Goal: Transaction & Acquisition: Obtain resource

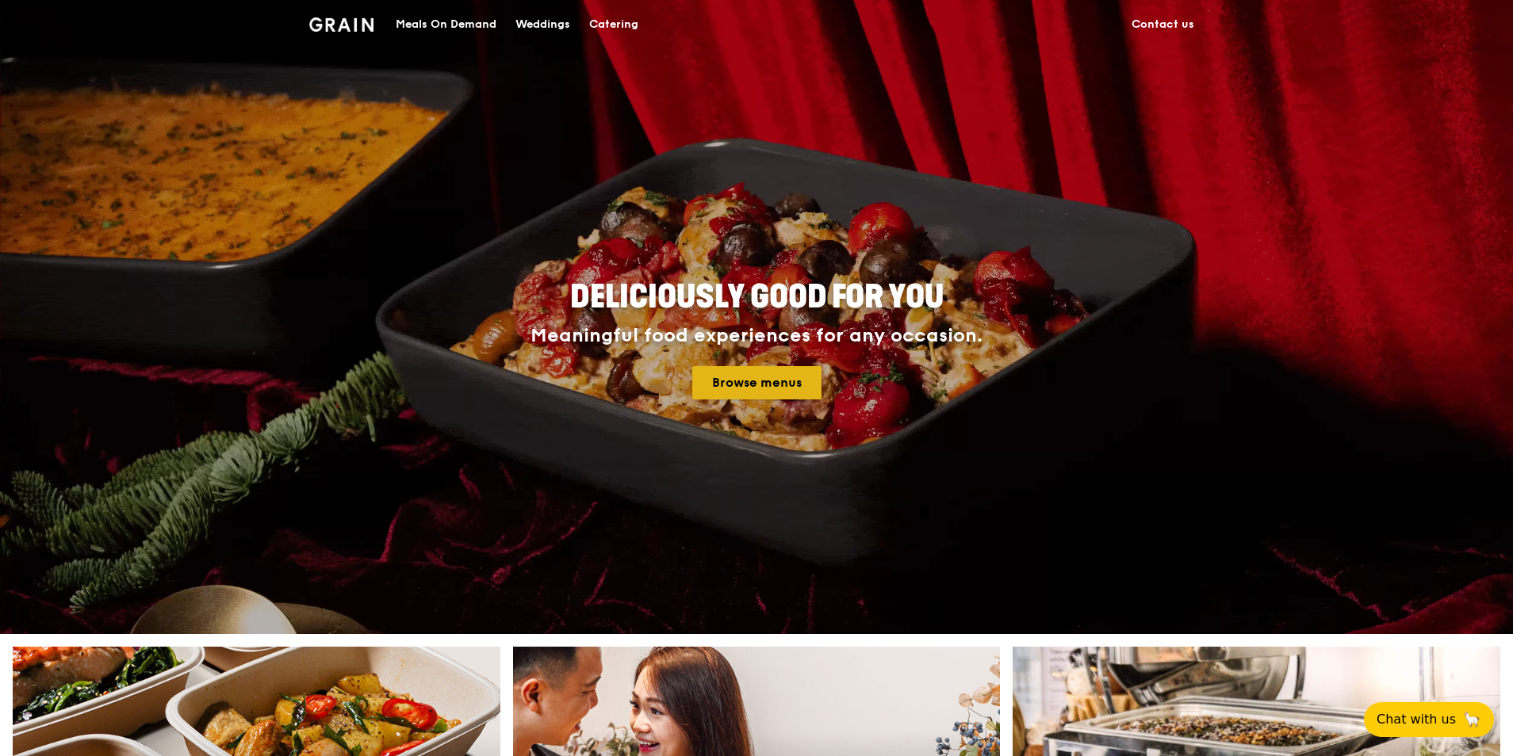
click at [783, 375] on link "Browse menus" at bounding box center [756, 382] width 129 height 33
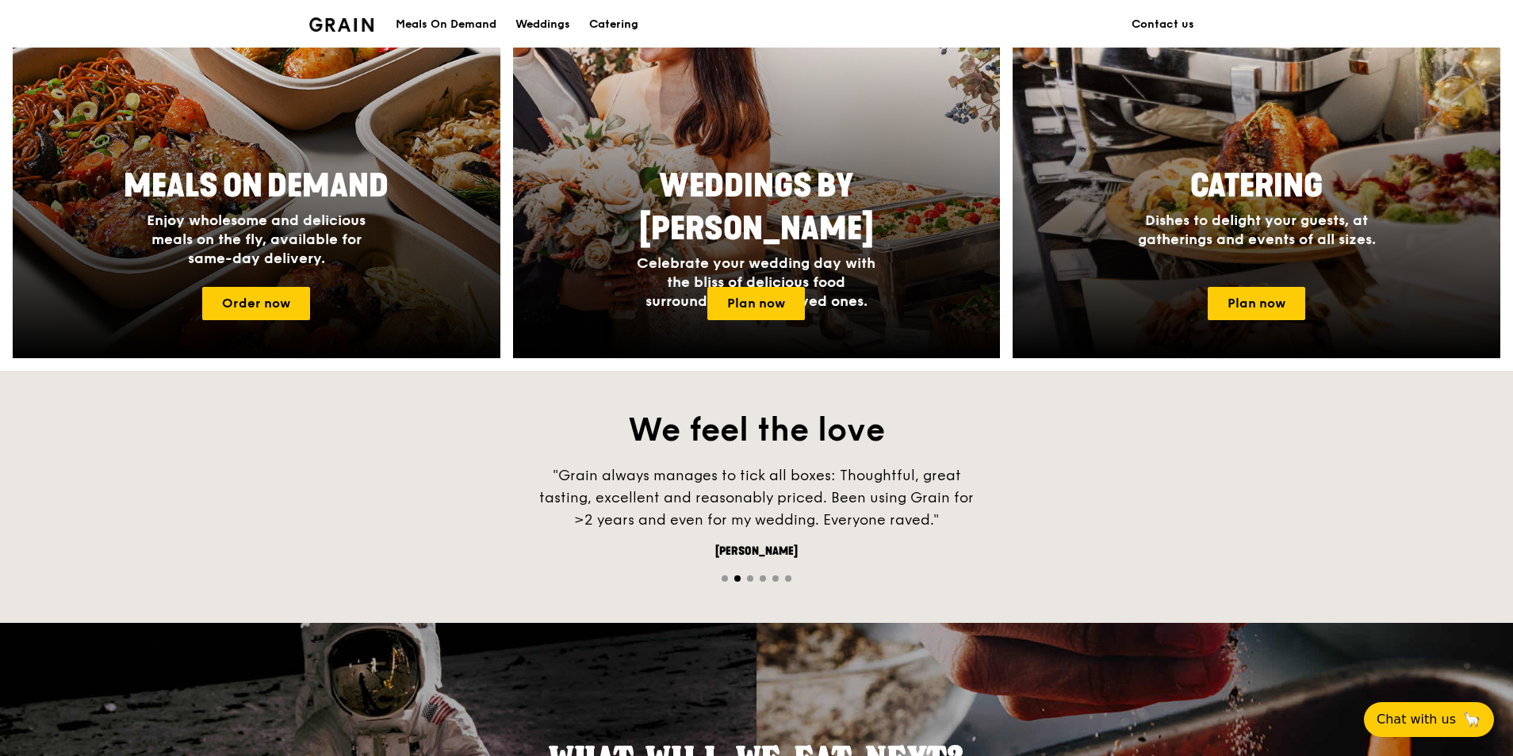
scroll to position [714, 0]
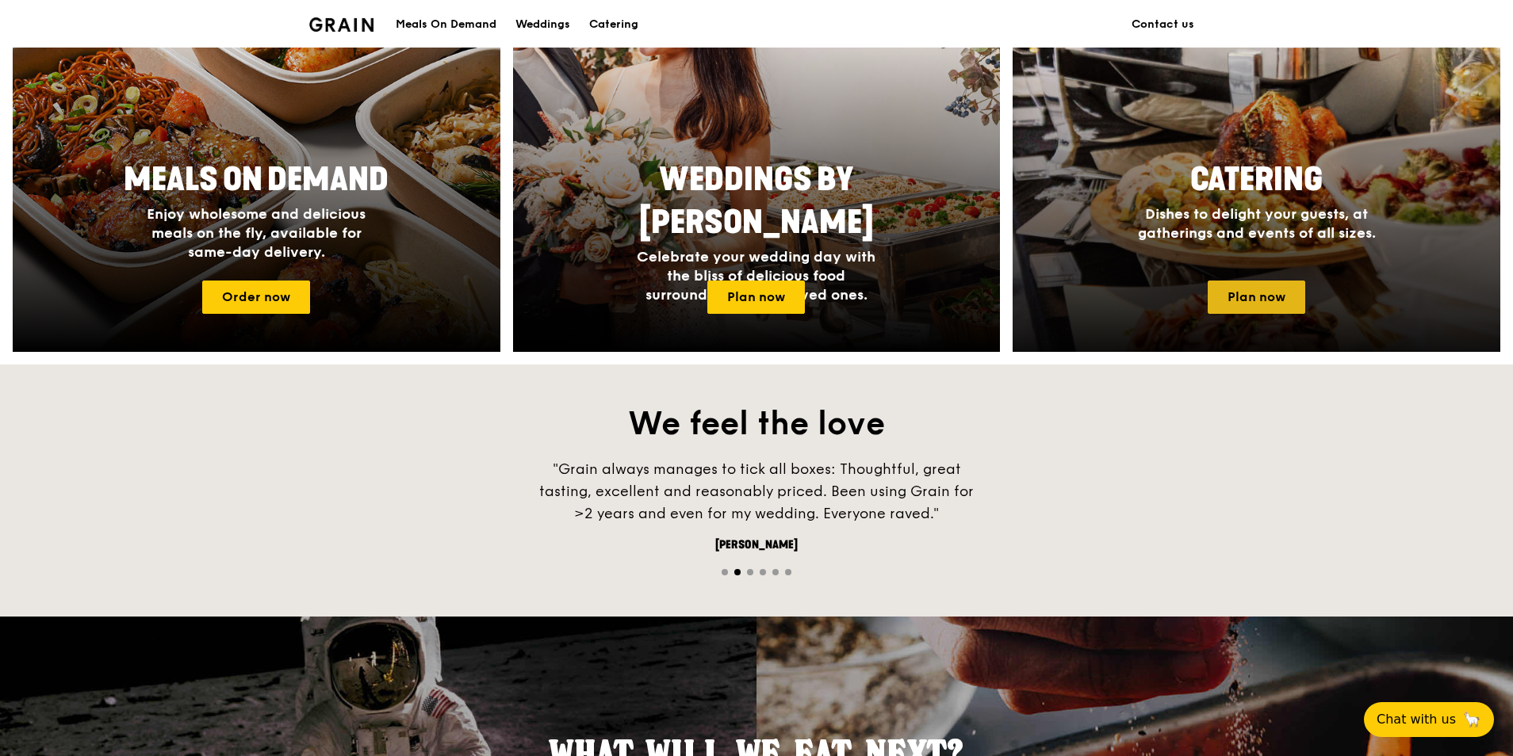
click at [1263, 301] on link "Plan now" at bounding box center [1257, 297] width 98 height 33
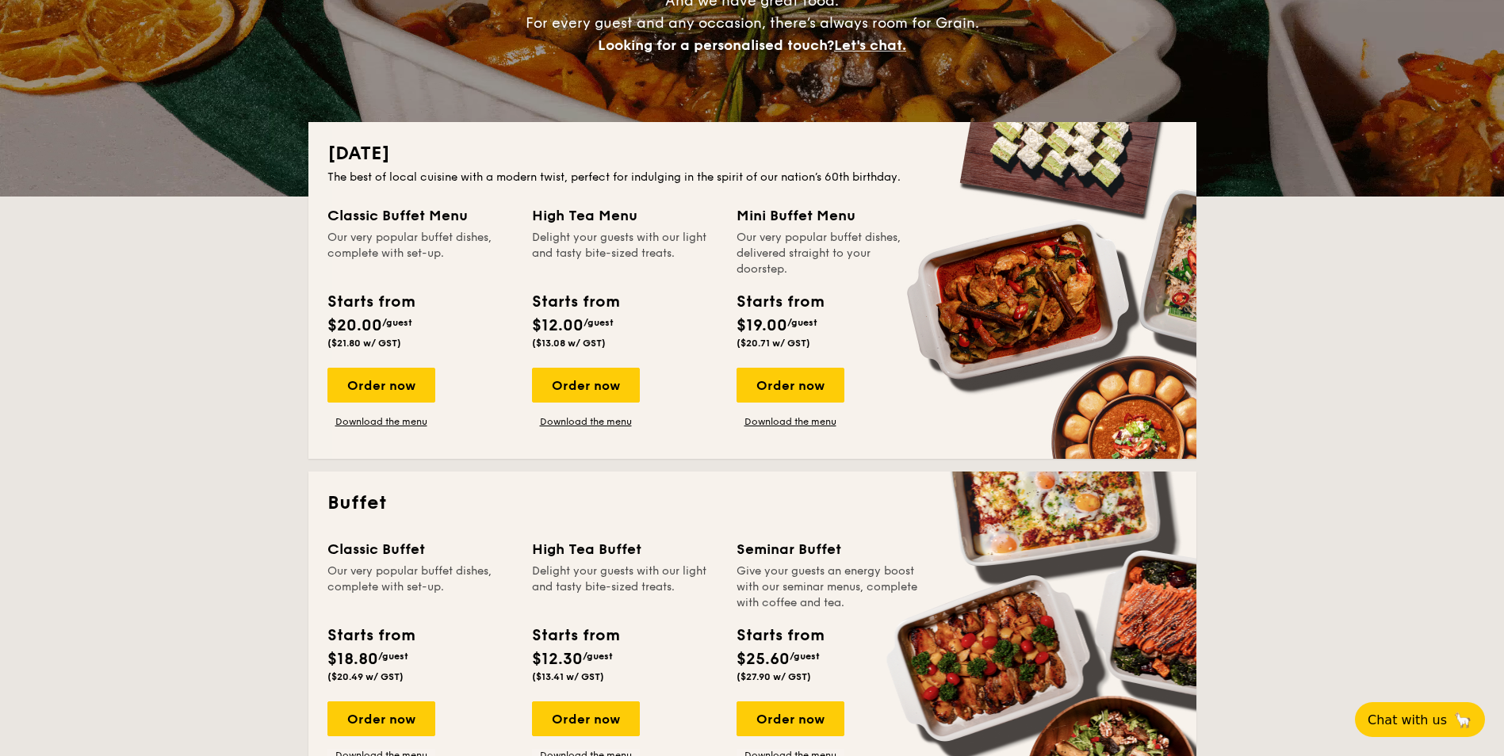
scroll to position [523, 0]
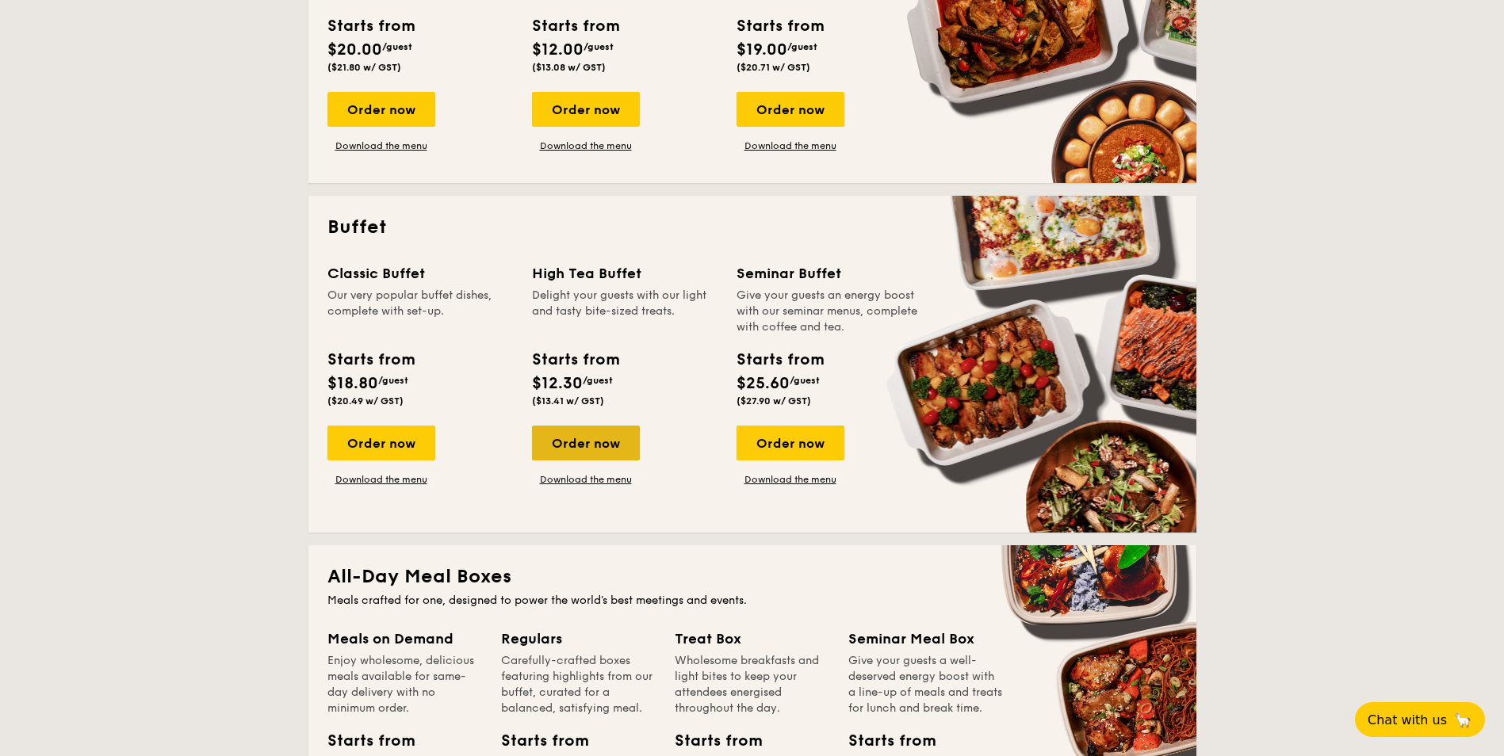
click at [580, 438] on div "Order now" at bounding box center [586, 443] width 108 height 35
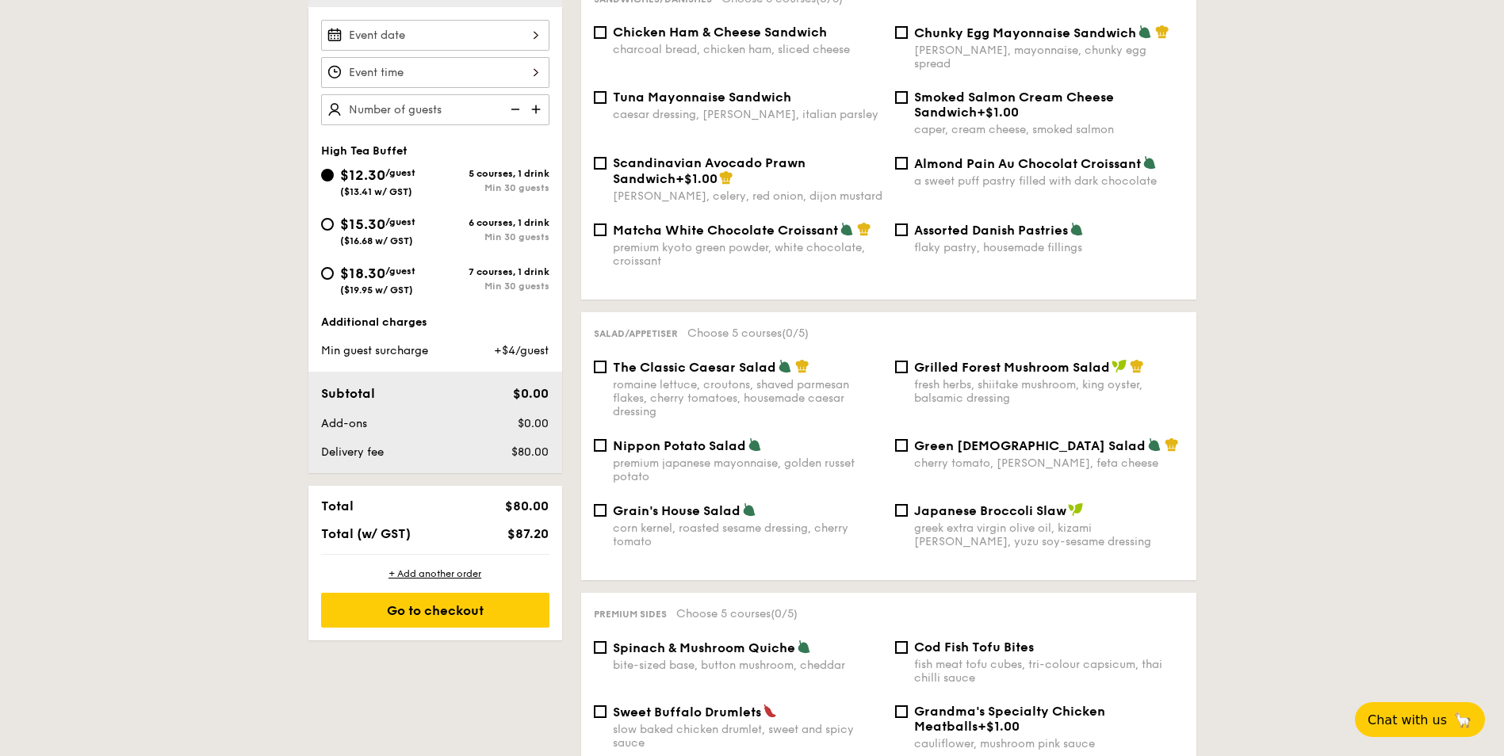
scroll to position [476, 0]
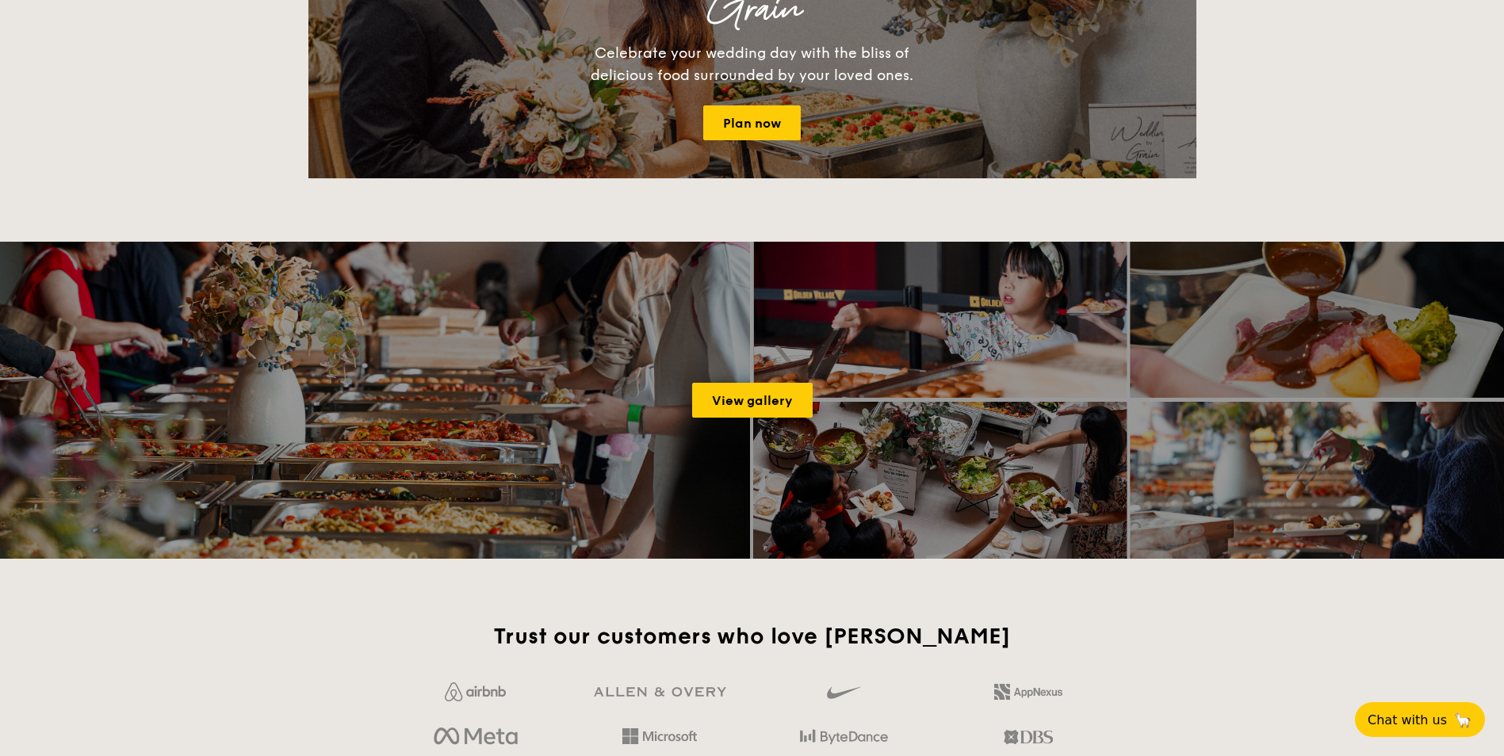
scroll to position [2495, 0]
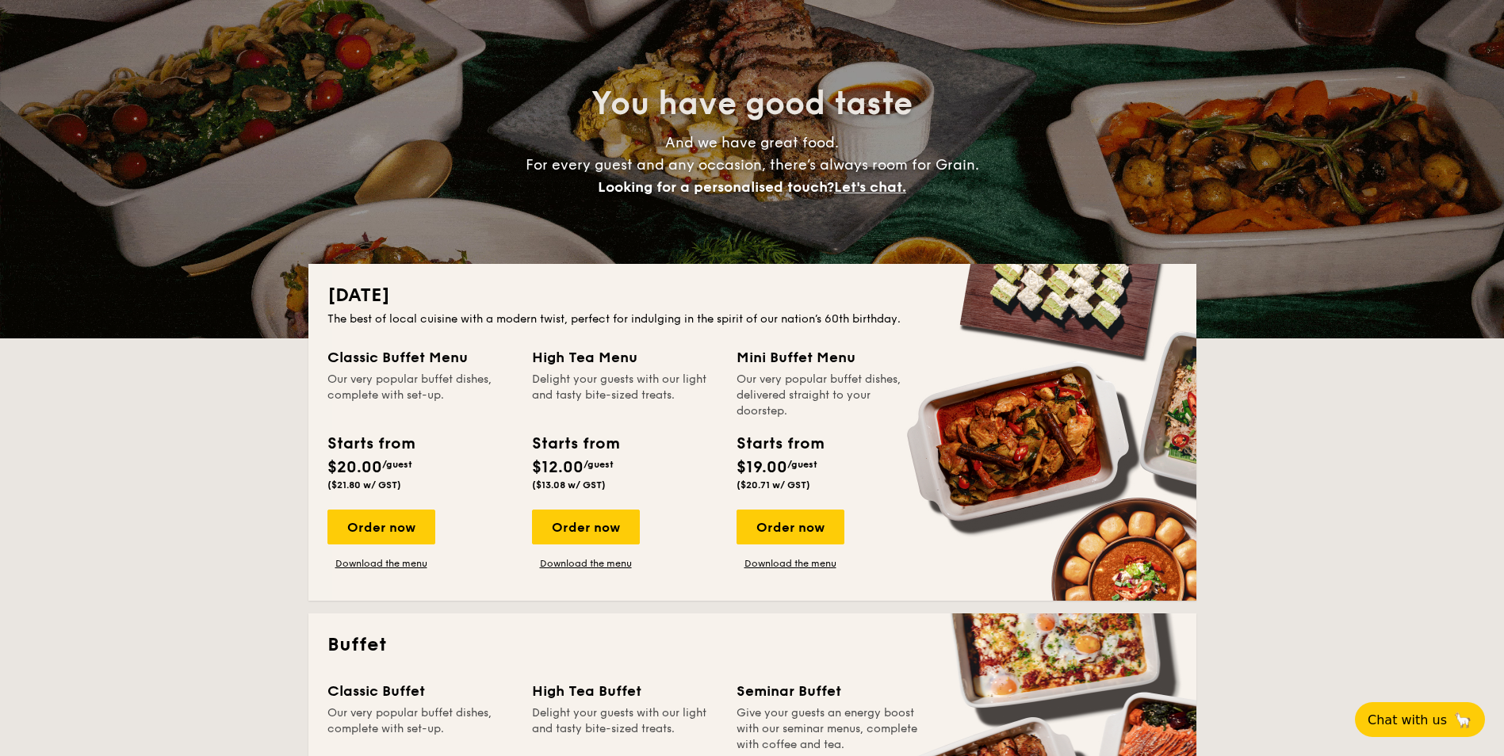
scroll to position [238, 0]
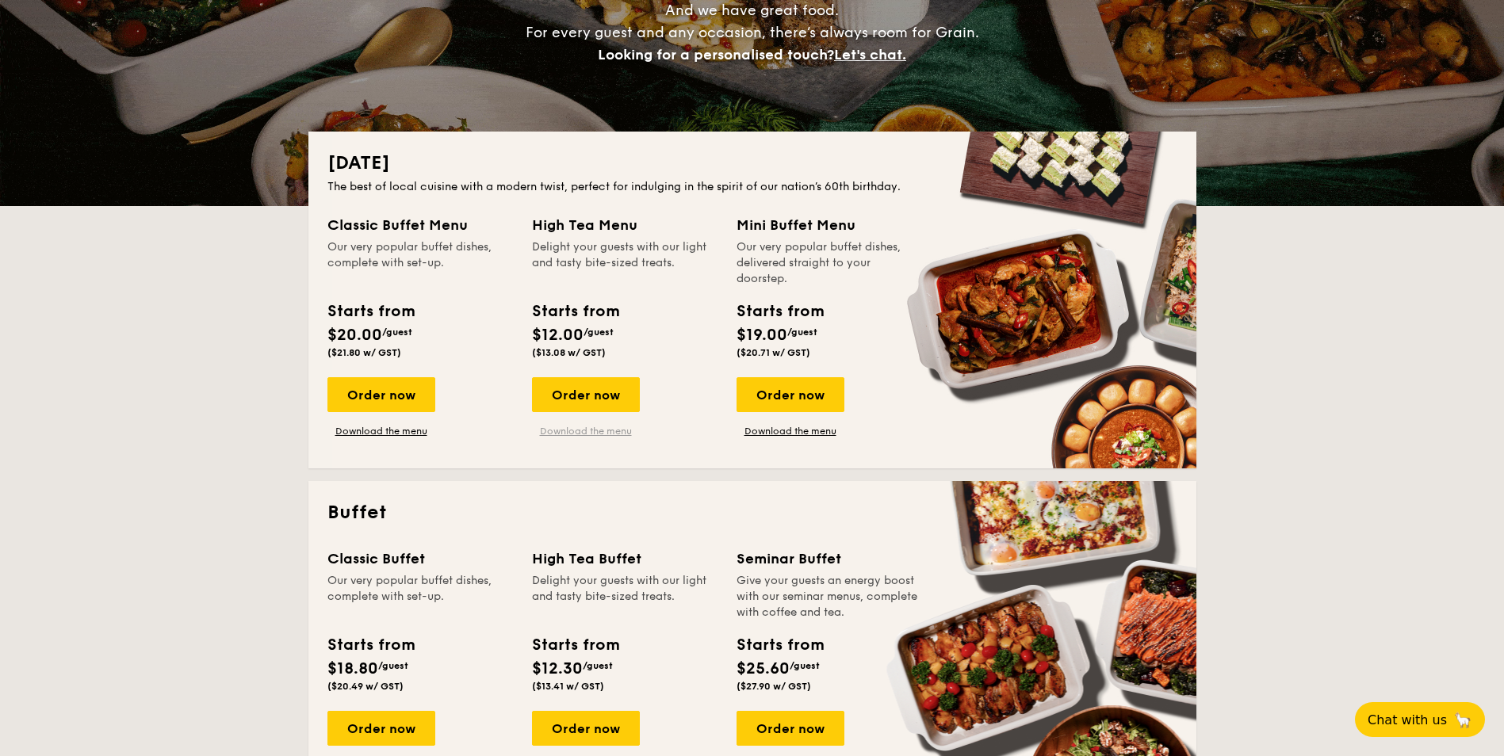
click at [569, 427] on link "Download the menu" at bounding box center [586, 431] width 108 height 13
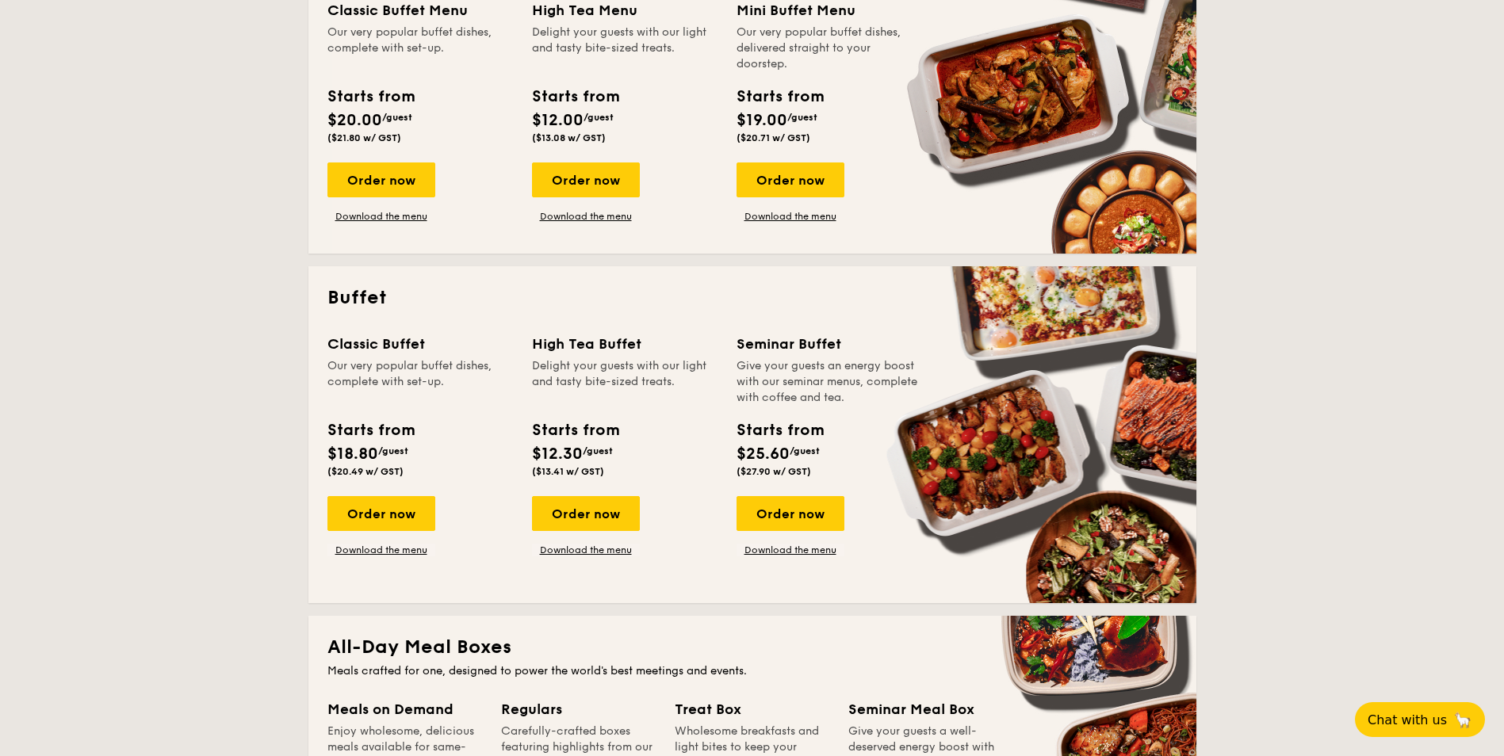
scroll to position [476, 0]
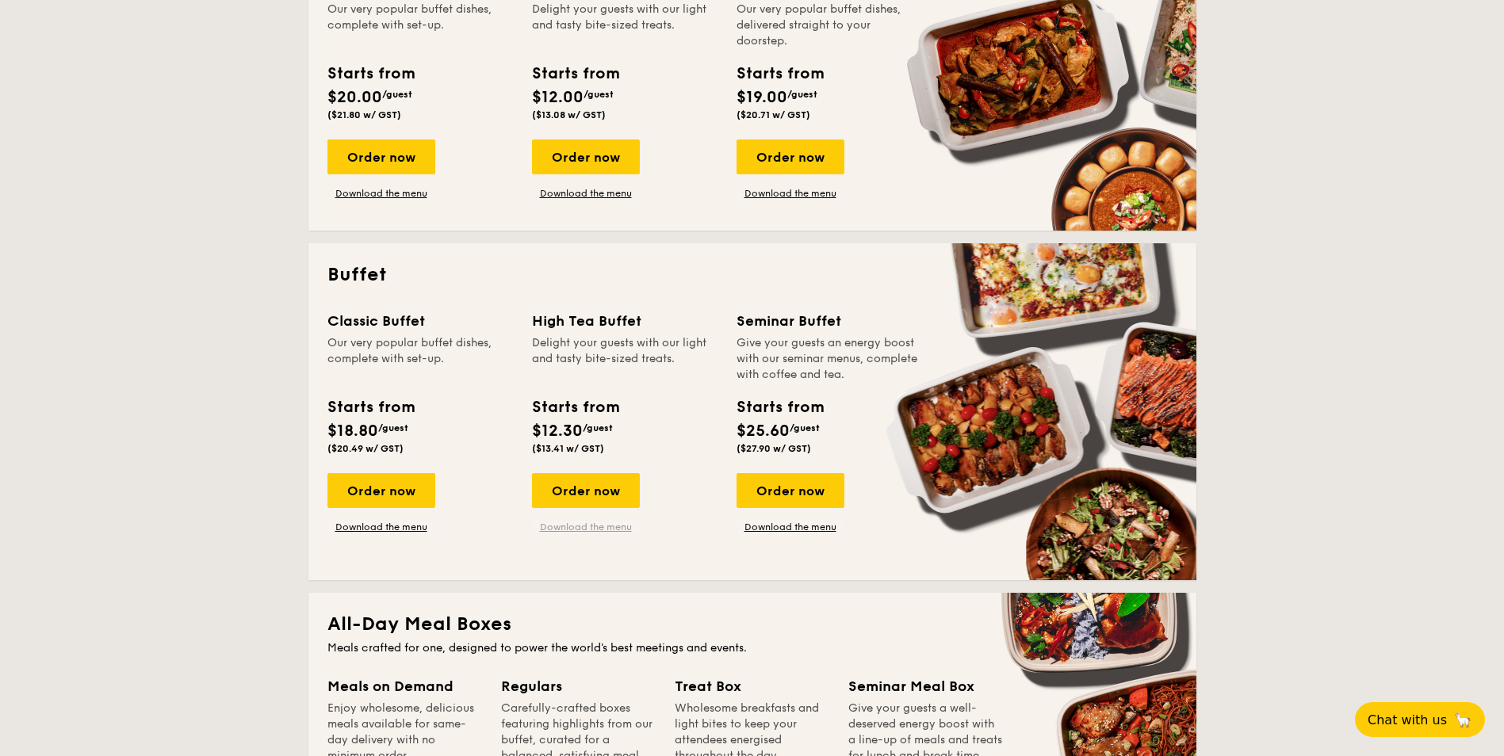
click at [602, 527] on link "Download the menu" at bounding box center [586, 527] width 108 height 13
click at [796, 523] on link "Download the menu" at bounding box center [791, 527] width 108 height 13
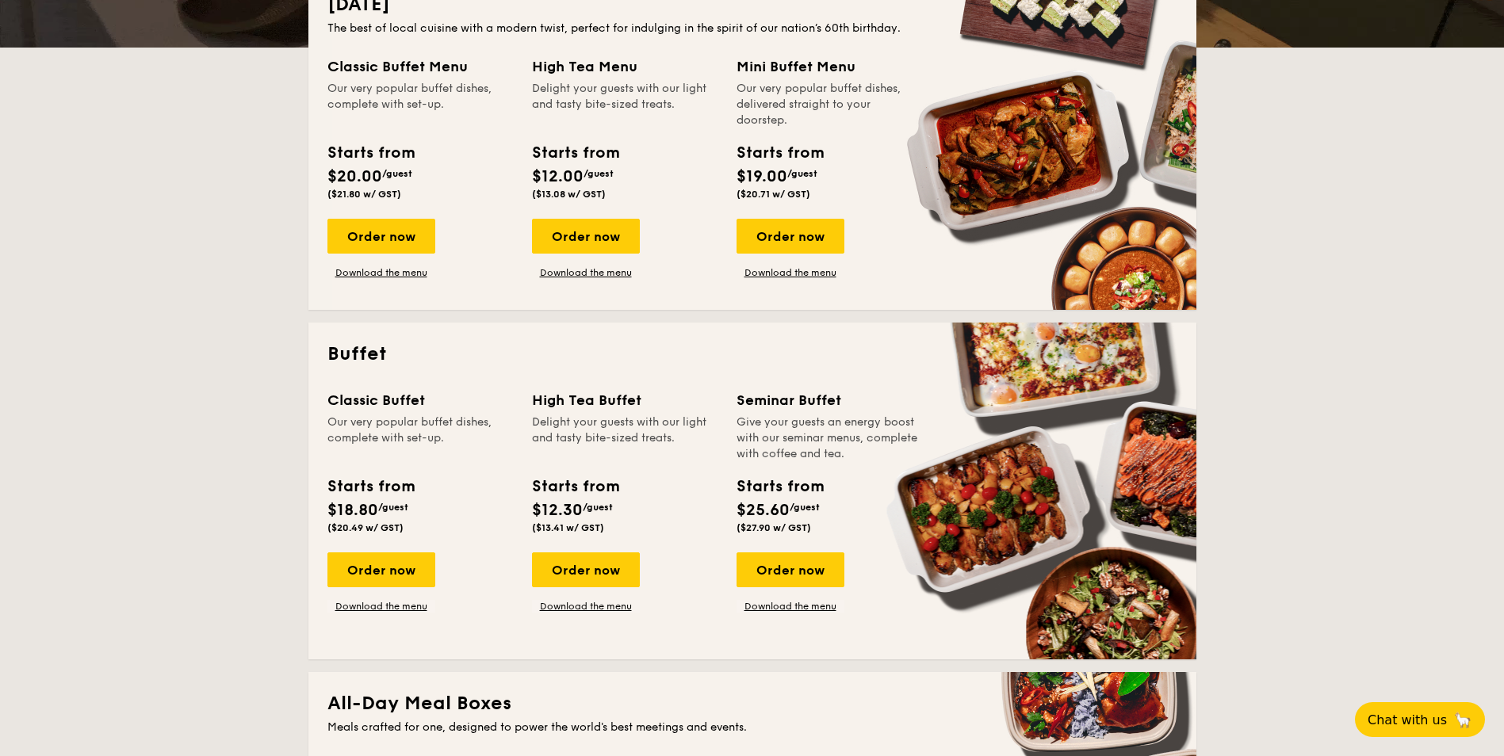
scroll to position [555, 0]
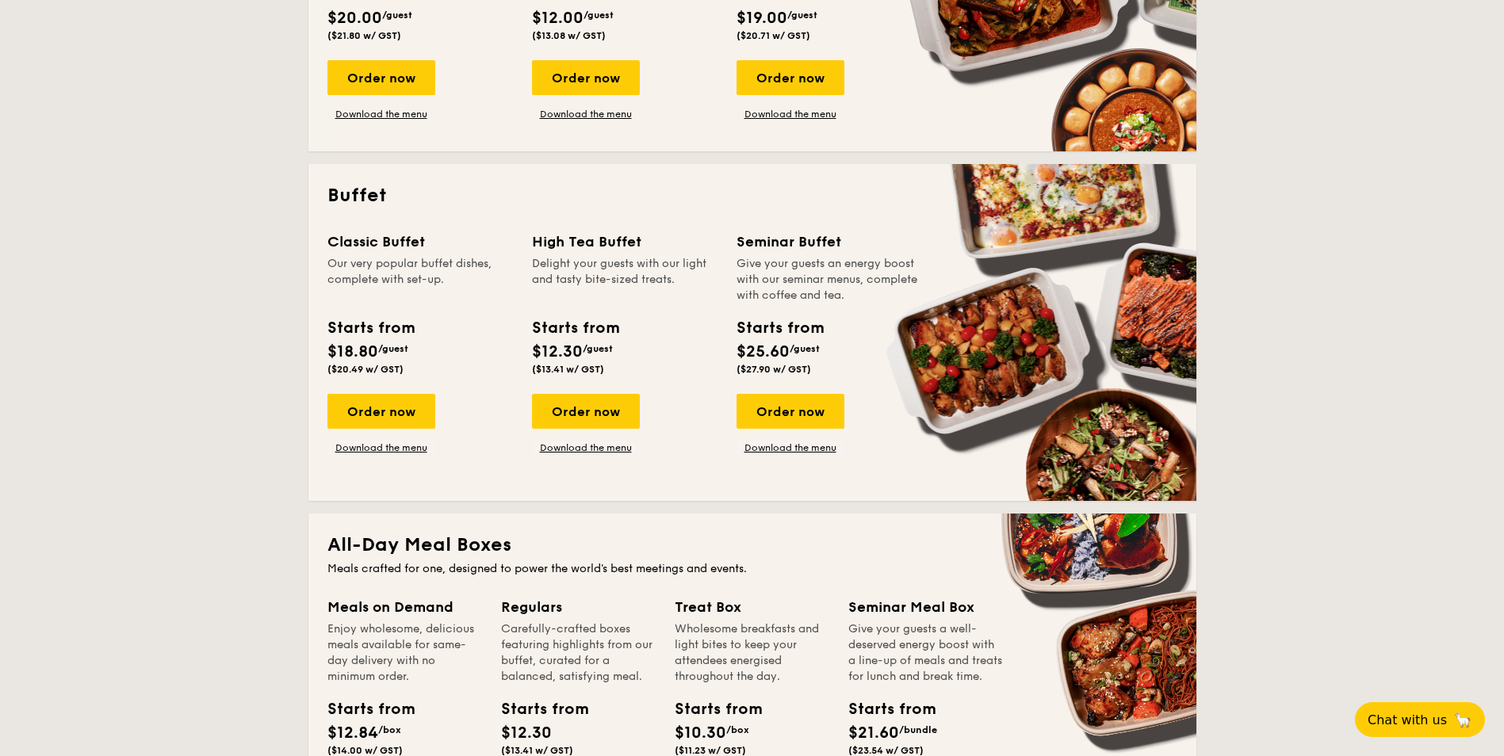
click at [386, 441] on div "Order now Download the menu" at bounding box center [381, 424] width 108 height 60
click at [369, 449] on link "Download the menu" at bounding box center [381, 448] width 108 height 13
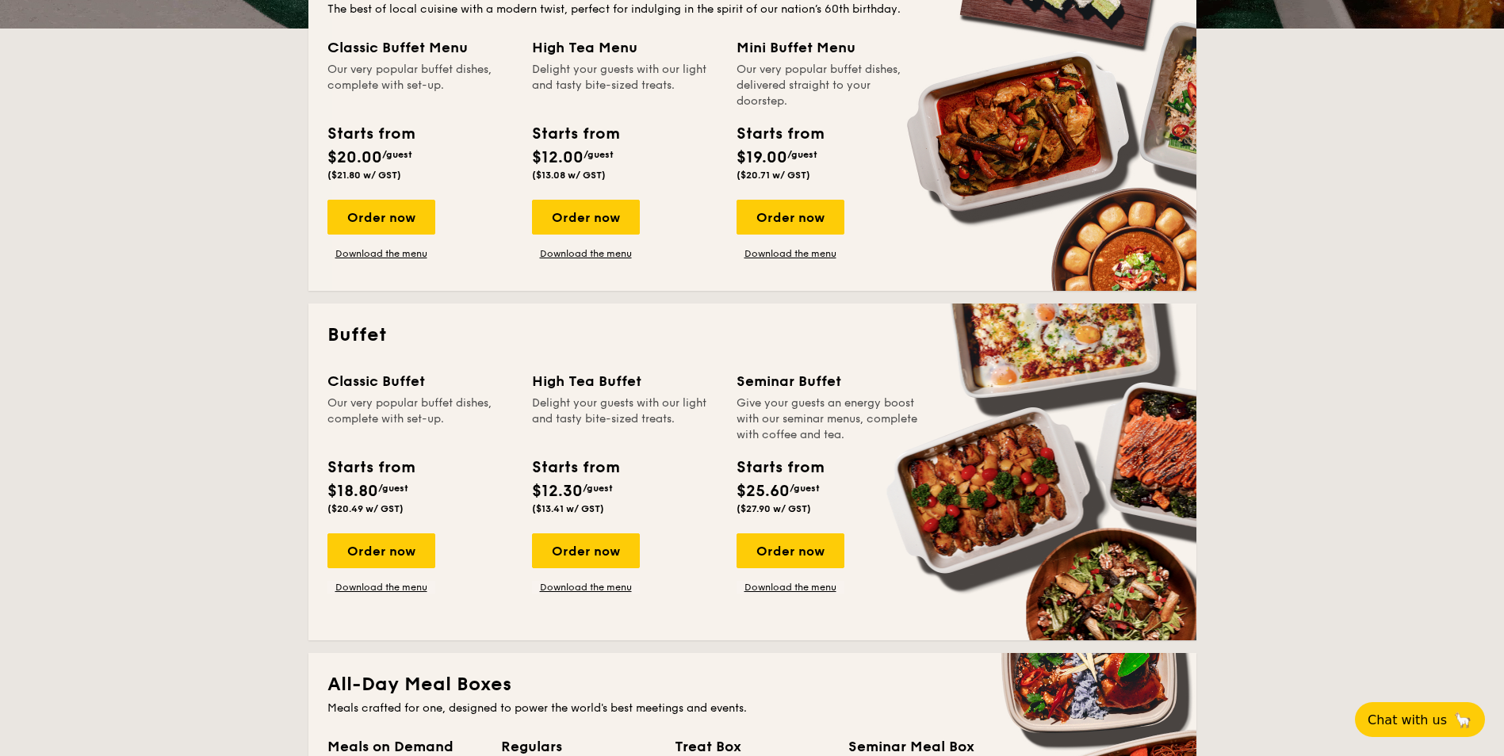
scroll to position [238, 0]
